Goal: Task Accomplishment & Management: Use online tool/utility

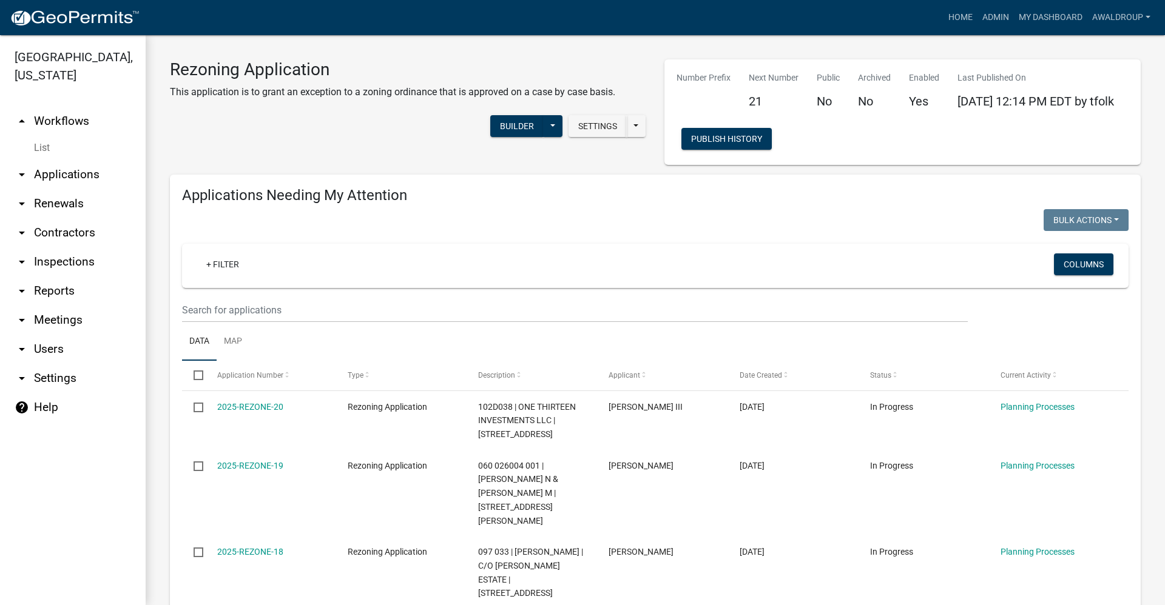
scroll to position [1440, 0]
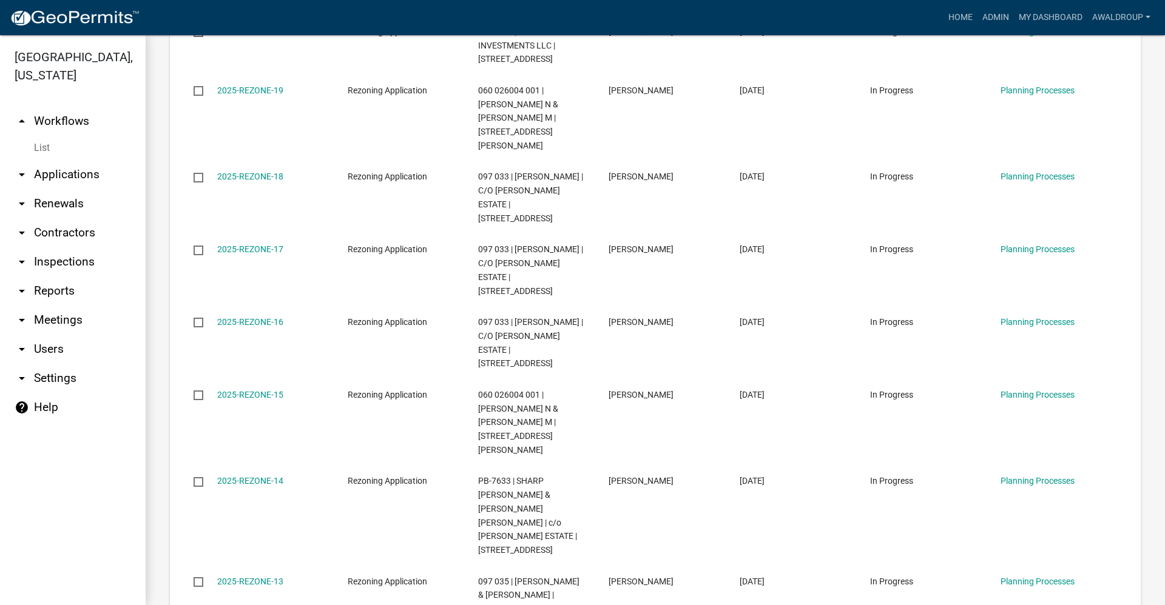
drag, startPoint x: 69, startPoint y: 173, endPoint x: 73, endPoint y: 155, distance: 18.2
click at [69, 173] on link "arrow_drop_down Applications" at bounding box center [73, 174] width 146 height 29
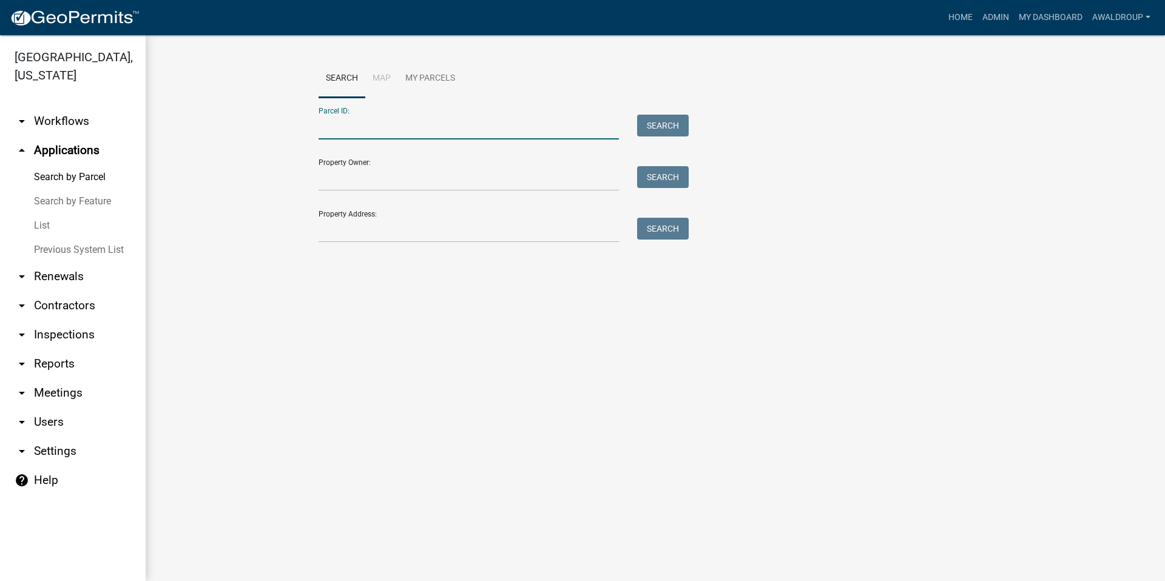
click at [368, 127] on input "Parcel ID:" at bounding box center [468, 127] width 300 height 25
click at [360, 122] on input "Parcel ID:" at bounding box center [468, 127] width 300 height 25
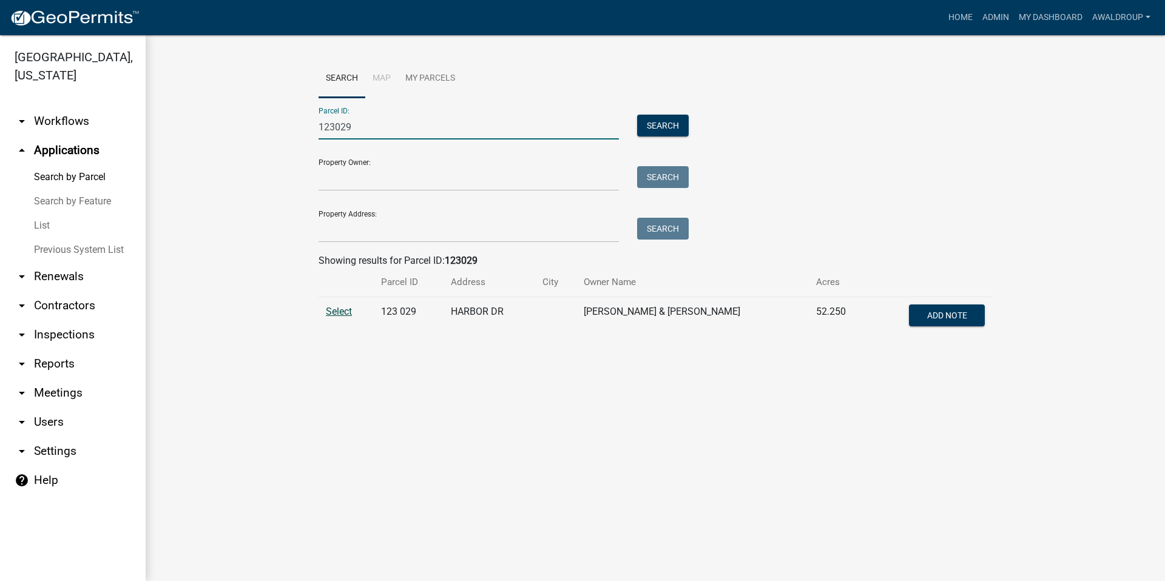
type input "123029"
click at [332, 312] on span "Select" at bounding box center [339, 312] width 26 height 12
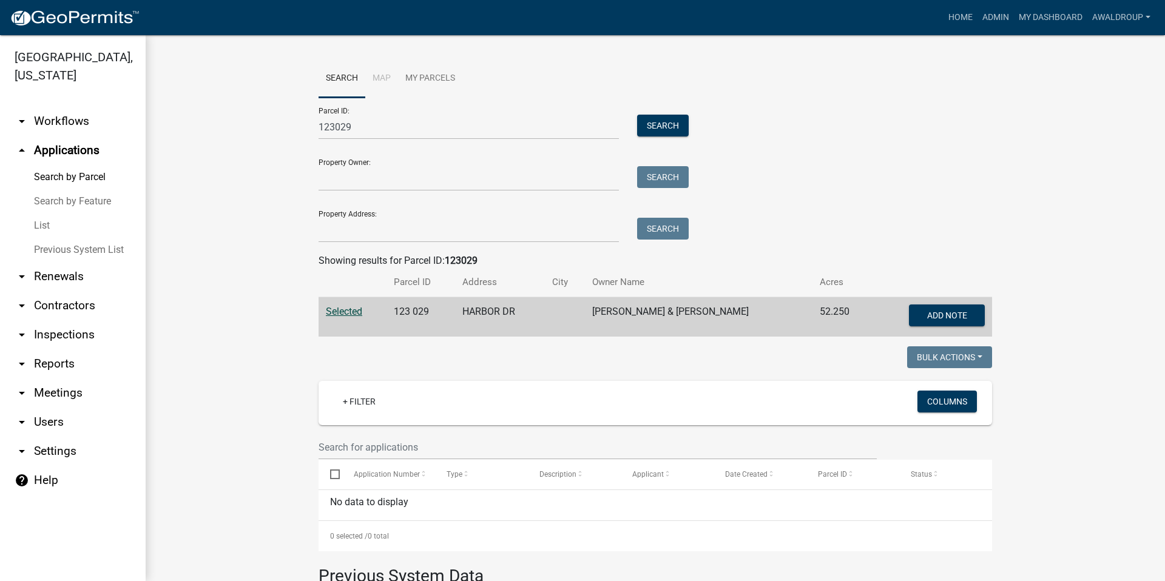
drag, startPoint x: 52, startPoint y: 155, endPoint x: 185, endPoint y: 164, distance: 133.8
click at [52, 155] on link "arrow_drop_up Applications" at bounding box center [73, 150] width 146 height 29
drag, startPoint x: 379, startPoint y: 130, endPoint x: 268, endPoint y: 129, distance: 111.0
click at [266, 128] on wm-workflow-application-search-view "Search Map My Parcels Parcel ID: 123029 Search Property Owner: Search Property …" at bounding box center [655, 416] width 971 height 714
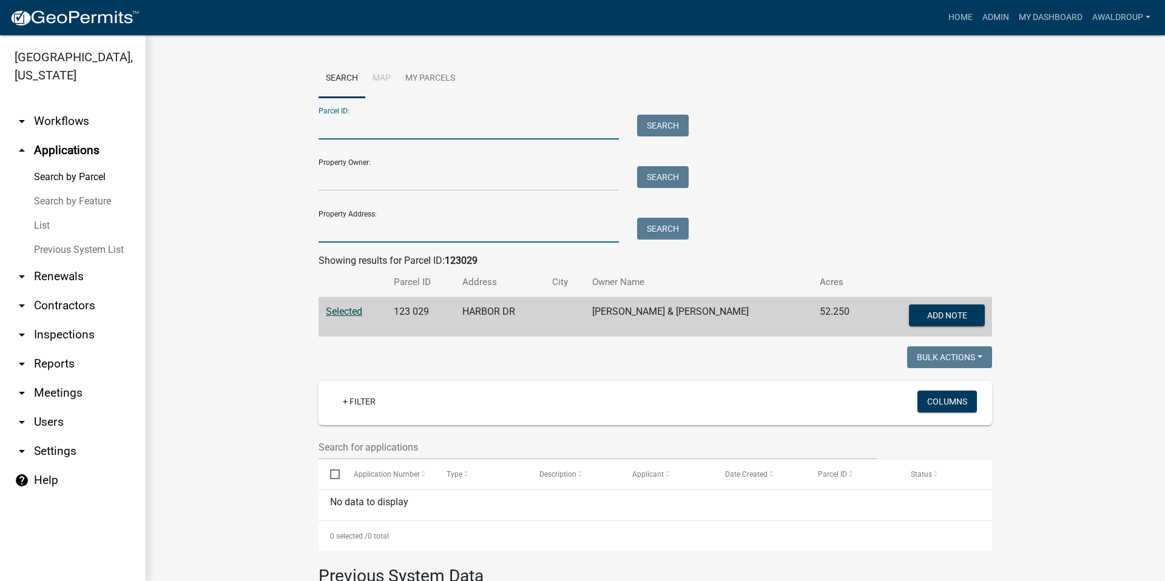
click at [376, 232] on input "Property Address:" at bounding box center [468, 230] width 300 height 25
type input "harbor drive"
